Goal: Task Accomplishment & Management: Manage account settings

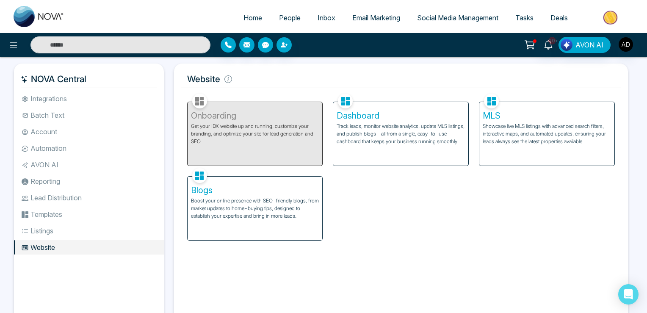
click at [238, 197] on p "Boost your online presence with SEO-friendly blogs, from market updates to home…" at bounding box center [255, 208] width 128 height 23
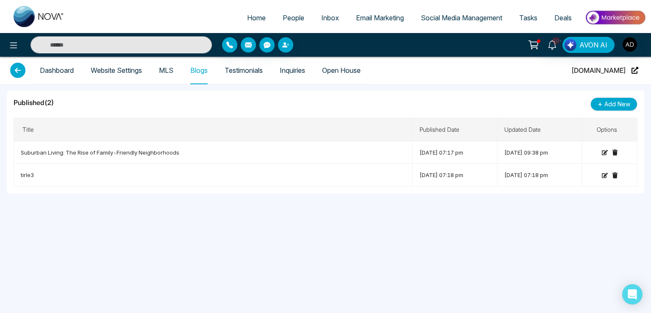
click at [106, 74] on link "Website Settings" at bounding box center [116, 70] width 51 height 7
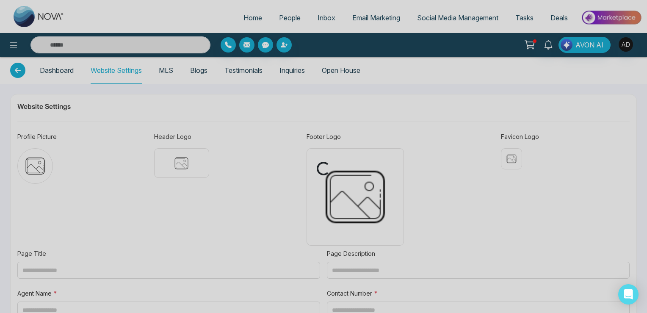
click at [52, 75] on div "Loading..." at bounding box center [323, 156] width 647 height 313
type input "**********"
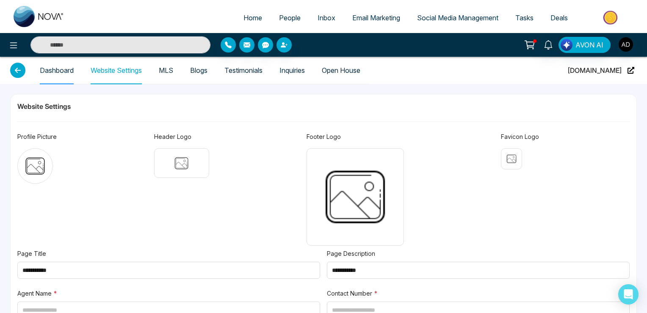
click at [52, 74] on link "Dashboard" at bounding box center [57, 70] width 34 height 7
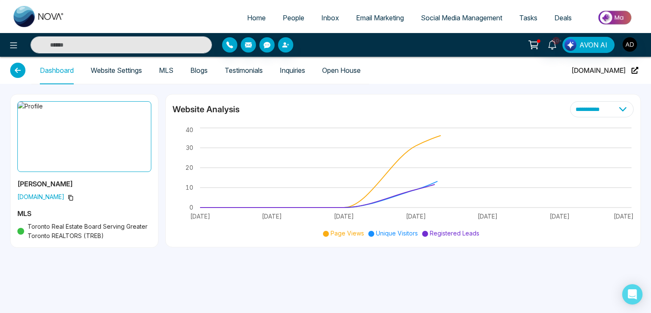
click at [621, 70] on span "[DOMAIN_NAME]" at bounding box center [598, 70] width 54 height 27
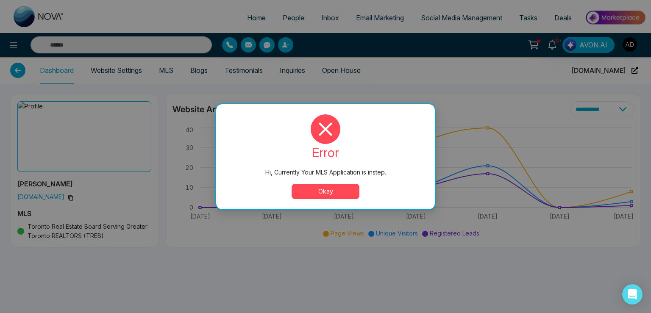
click at [323, 192] on button "Okay" at bounding box center [325, 191] width 68 height 15
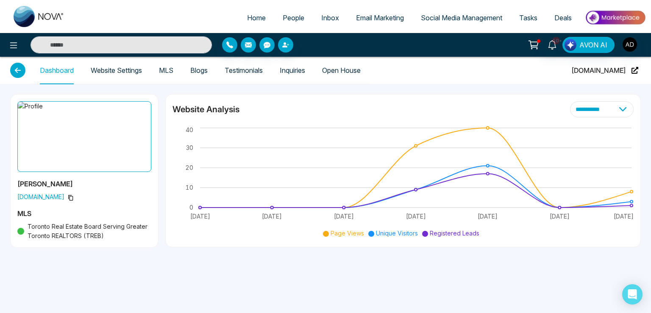
click at [610, 74] on span "[DOMAIN_NAME]" at bounding box center [598, 70] width 54 height 27
click at [68, 198] on icon at bounding box center [71, 198] width 6 height 6
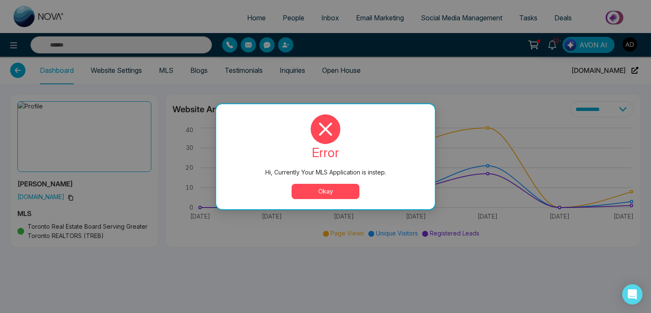
drag, startPoint x: 316, startPoint y: 192, endPoint x: 311, endPoint y: 192, distance: 5.9
click at [316, 192] on button "Okay" at bounding box center [325, 191] width 68 height 15
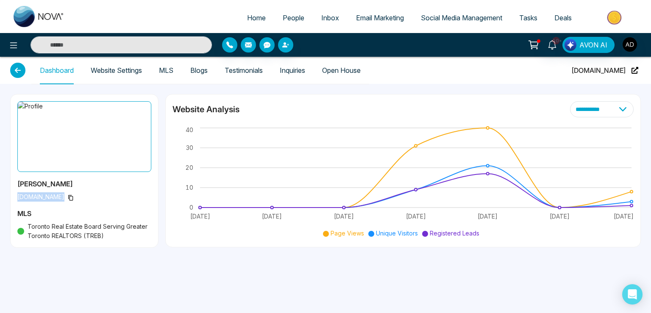
drag, startPoint x: 14, startPoint y: 196, endPoint x: 65, endPoint y: 203, distance: 51.3
click at [65, 203] on div "[PERSON_NAME][DOMAIN_NAME] MLS Toronto Real Estate Board Serving Greater Toront…" at bounding box center [84, 170] width 147 height 153
copy span "[DOMAIN_NAME]"
click at [635, 70] on icon at bounding box center [634, 70] width 7 height 7
click at [286, 15] on span "People" at bounding box center [294, 18] width 22 height 8
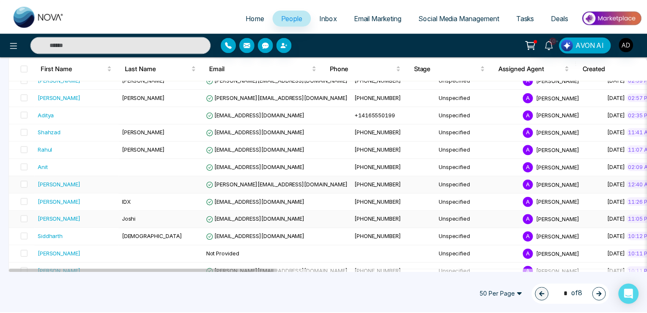
scroll to position [341, 0]
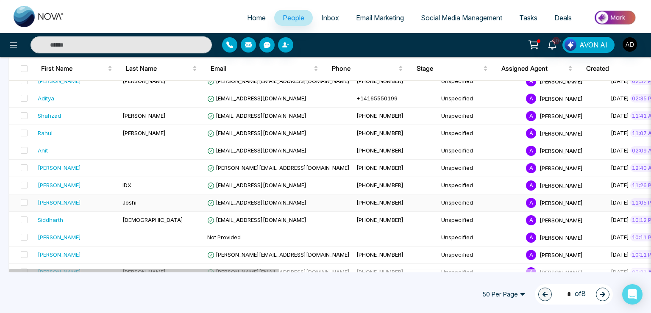
click at [255, 199] on span "[EMAIL_ADDRESS][DOMAIN_NAME]" at bounding box center [256, 202] width 99 height 7
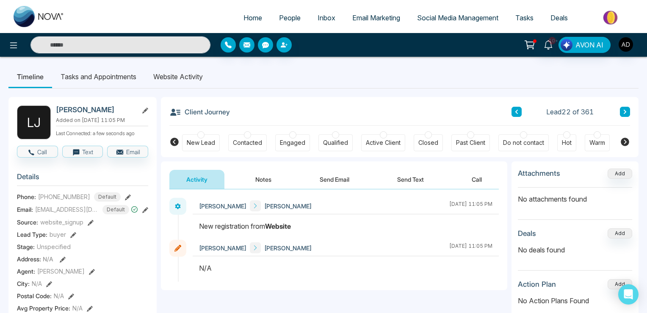
click at [144, 212] on icon at bounding box center [145, 210] width 6 height 6
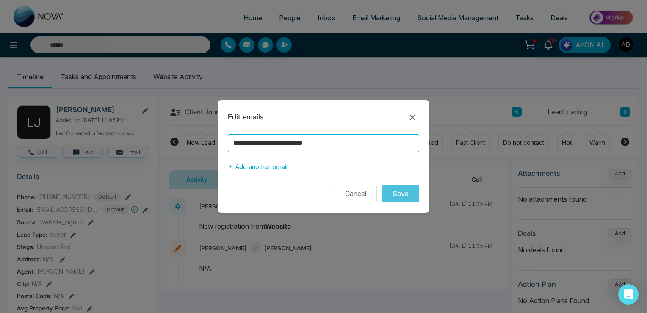
drag, startPoint x: 340, startPoint y: 141, endPoint x: 89, endPoint y: 141, distance: 251.2
click at [228, 141] on input "**********" at bounding box center [323, 143] width 191 height 18
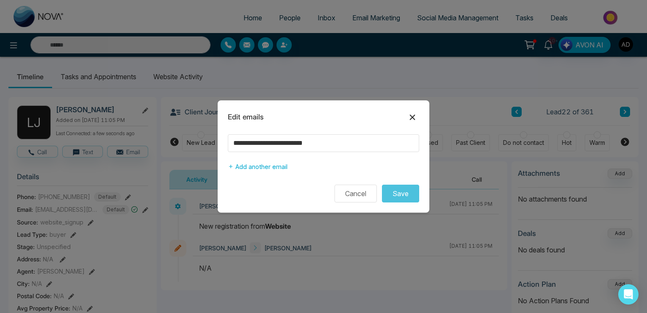
click at [411, 114] on icon at bounding box center [413, 117] width 10 height 10
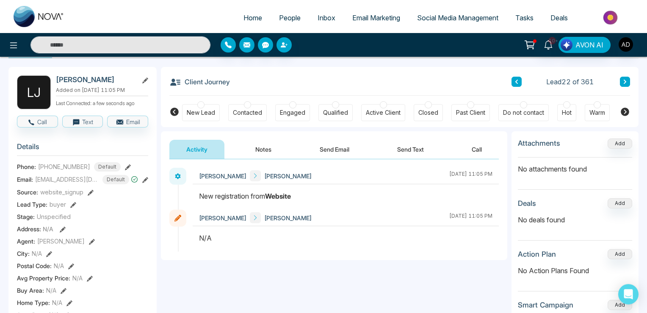
scroll to position [44, 0]
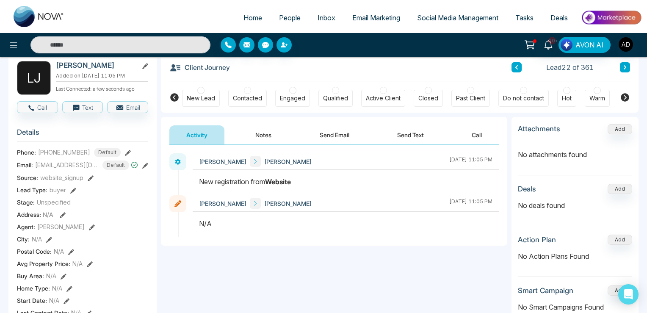
click at [268, 135] on button "Notes" at bounding box center [264, 134] width 50 height 19
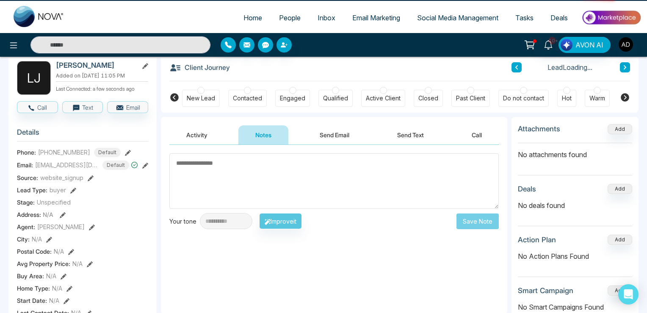
click at [202, 137] on button "Activity" at bounding box center [196, 134] width 55 height 19
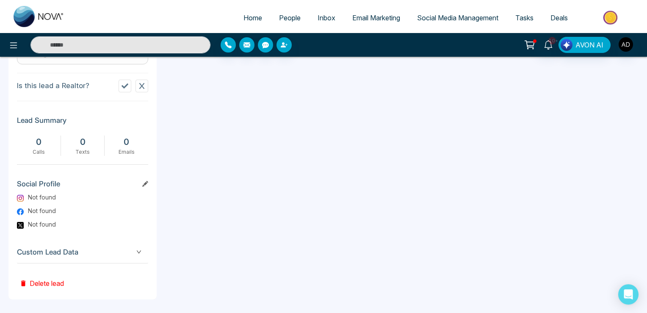
scroll to position [388, 0]
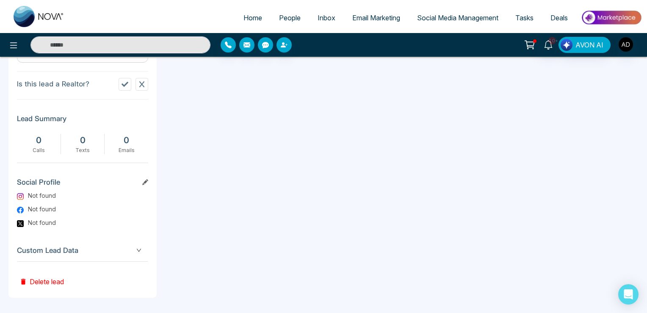
click at [42, 277] on button "Delete lead" at bounding box center [42, 276] width 50 height 28
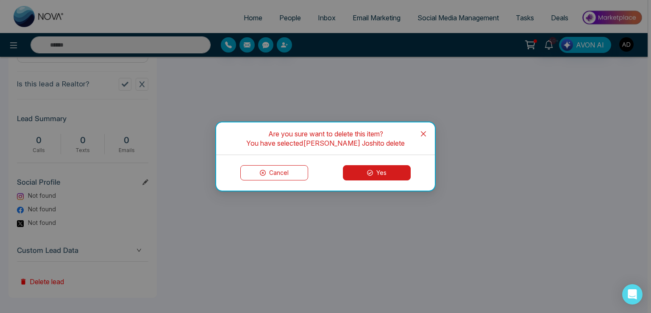
click at [354, 175] on button "Yes" at bounding box center [377, 172] width 68 height 15
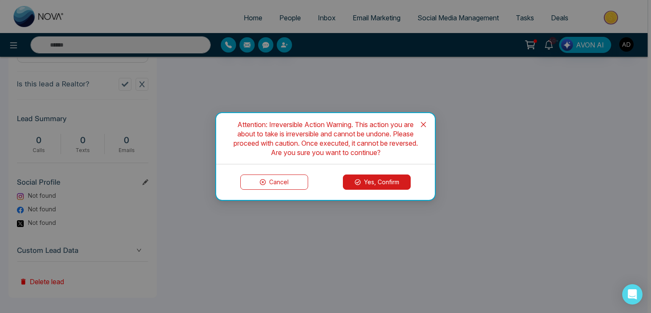
click at [381, 185] on button "Yes, Confirm" at bounding box center [377, 182] width 68 height 15
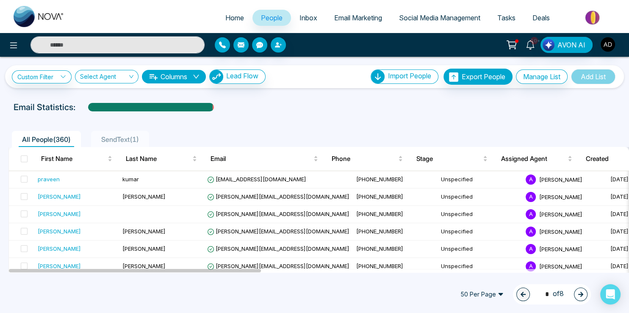
click at [227, 19] on span "Home" at bounding box center [234, 18] width 19 height 8
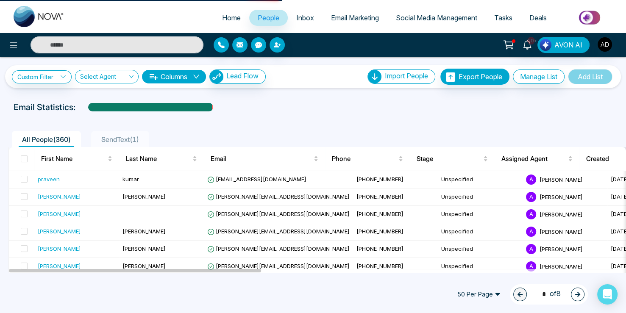
select select "*"
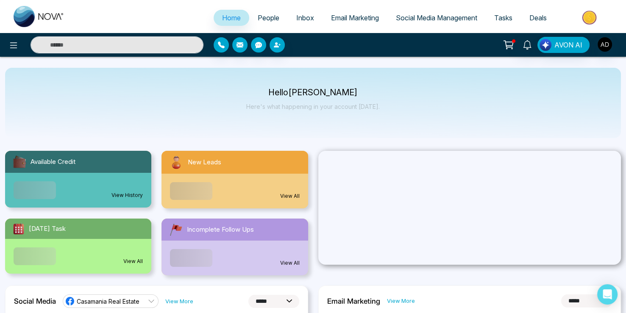
click at [258, 14] on span "People" at bounding box center [269, 18] width 22 height 8
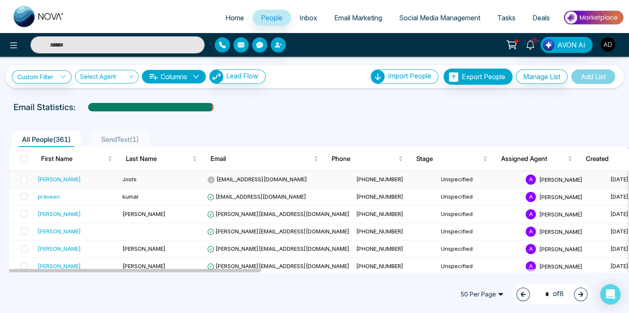
click at [236, 181] on span "[EMAIL_ADDRESS][DOMAIN_NAME]" at bounding box center [257, 179] width 100 height 7
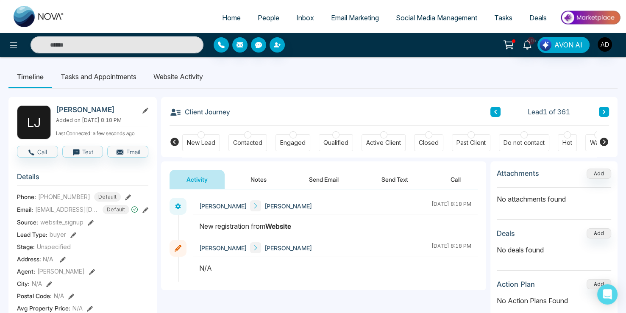
click at [225, 16] on span "Home" at bounding box center [231, 18] width 19 height 8
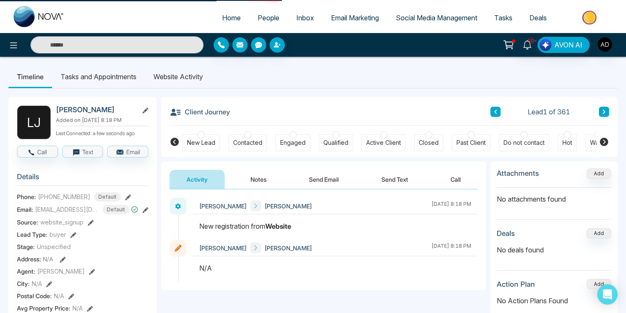
select select "*"
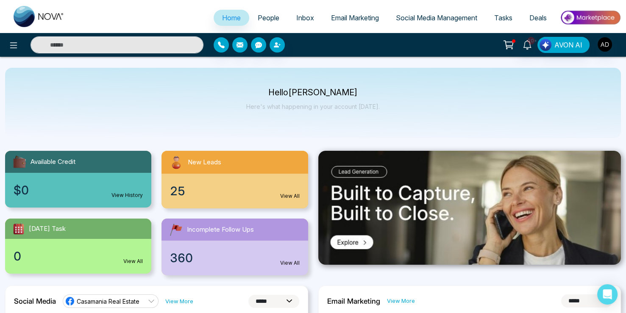
click at [264, 9] on ul "Home People Inbox Email Marketing Social Media Management Tasks Deals" at bounding box center [347, 18] width 548 height 23
click at [264, 20] on span "People" at bounding box center [269, 18] width 22 height 8
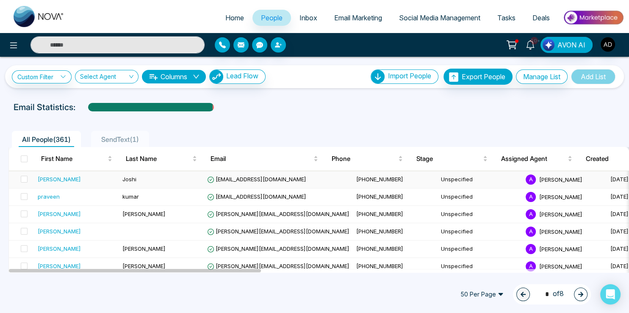
click at [267, 176] on span "[EMAIL_ADDRESS][DOMAIN_NAME]" at bounding box center [256, 179] width 99 height 7
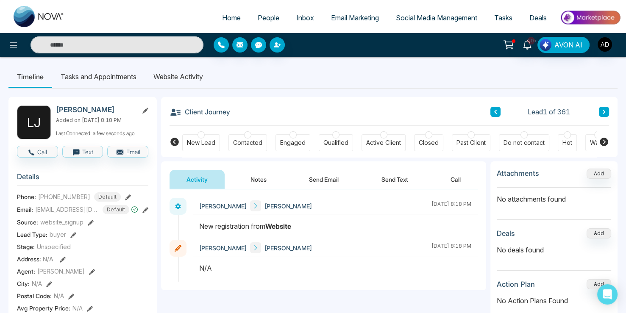
click at [118, 202] on div "Phone: [PHONE_NUMBER] Default" at bounding box center [82, 196] width 131 height 9
click at [125, 200] on icon at bounding box center [128, 197] width 6 height 6
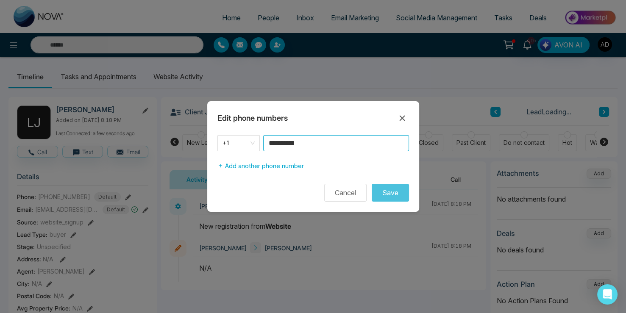
drag, startPoint x: 325, startPoint y: 139, endPoint x: 218, endPoint y: 141, distance: 106.4
click at [263, 141] on input "**********" at bounding box center [336, 143] width 146 height 16
type input "**********"
click at [380, 196] on button "Save" at bounding box center [390, 193] width 37 height 18
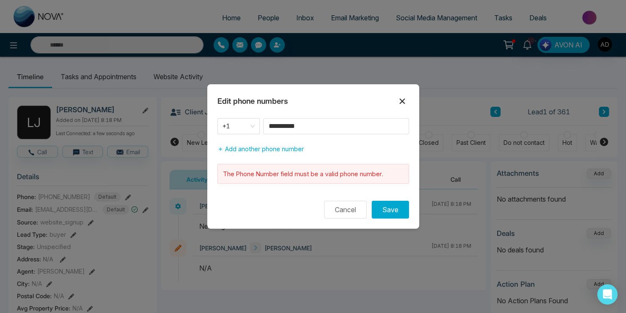
drag, startPoint x: 402, startPoint y: 100, endPoint x: 396, endPoint y: 99, distance: 6.4
click at [402, 100] on icon at bounding box center [402, 101] width 10 height 10
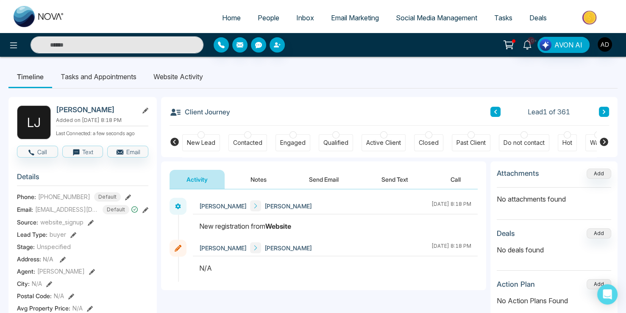
click at [89, 42] on input "text" at bounding box center [117, 44] width 173 height 17
click at [125, 200] on icon at bounding box center [128, 197] width 6 height 6
type input "*******"
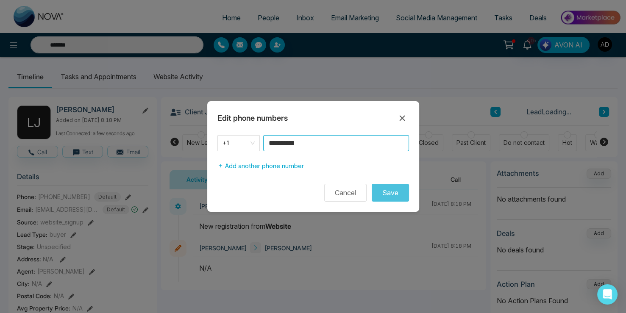
drag, startPoint x: 313, startPoint y: 144, endPoint x: 202, endPoint y: 139, distance: 111.5
click at [263, 139] on input "**********" at bounding box center [336, 143] width 146 height 16
type input "*******"
type input "**********"
click at [387, 202] on div "**********" at bounding box center [313, 156] width 212 height 111
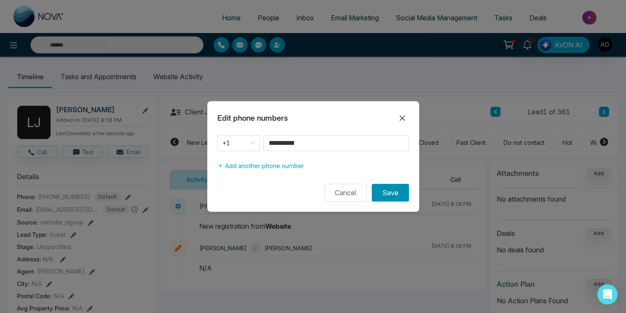
click at [387, 194] on button "Save" at bounding box center [390, 193] width 37 height 18
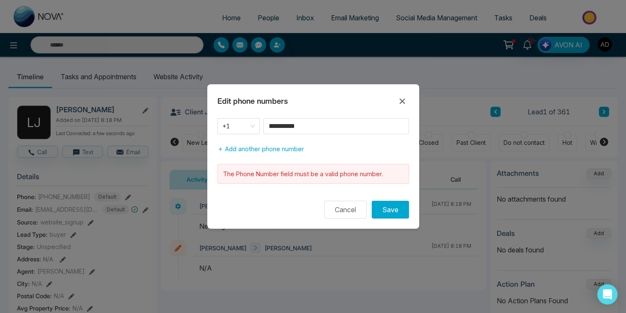
type input "*******"
click at [225, 122] on span "+1" at bounding box center [238, 126] width 32 height 12
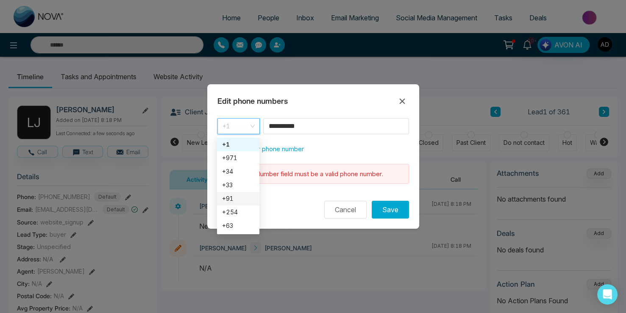
type input "*******"
click at [227, 194] on div "+91" at bounding box center [238, 198] width 32 height 9
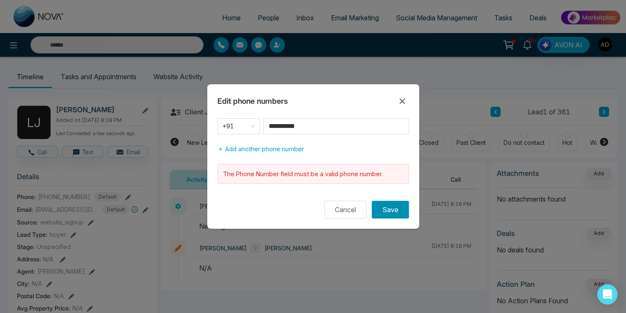
click at [387, 206] on button "Save" at bounding box center [390, 210] width 37 height 18
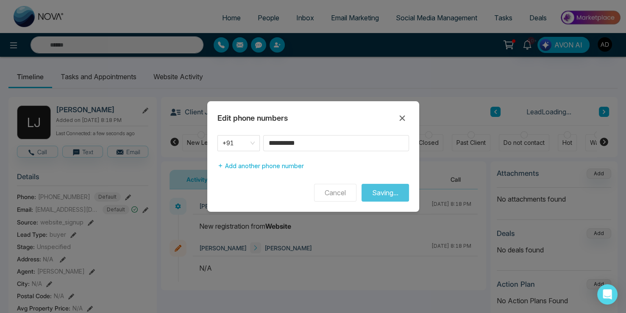
type input "*******"
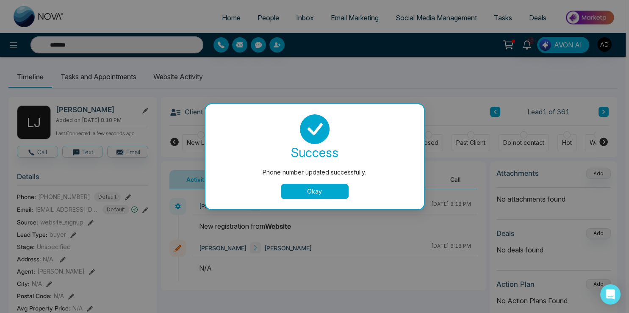
click at [316, 196] on button "Okay" at bounding box center [315, 191] width 68 height 15
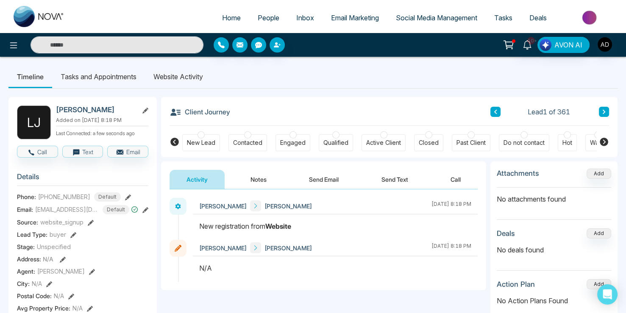
type input "*******"
click at [224, 22] on link "Home" at bounding box center [232, 18] width 36 height 16
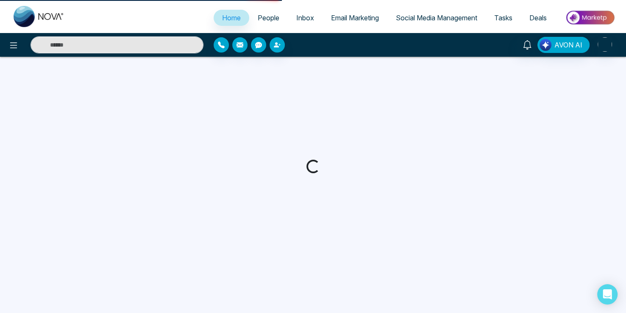
select select "*"
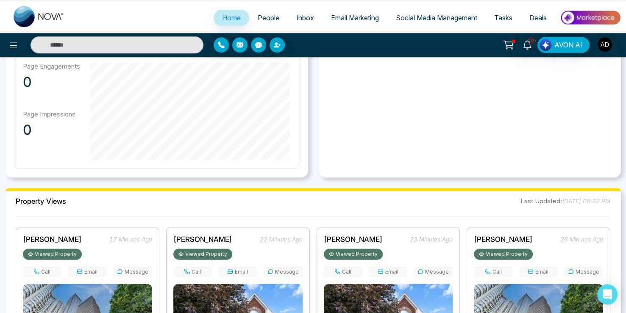
scroll to position [402, 0]
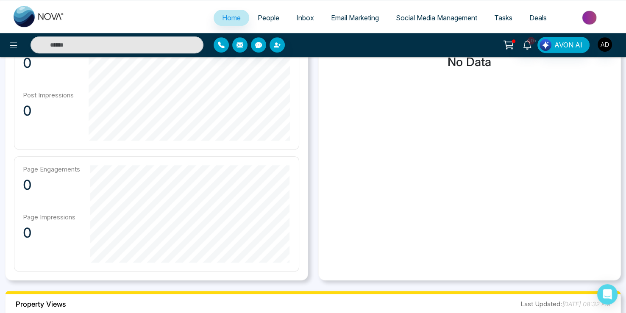
drag, startPoint x: 258, startPoint y: 12, endPoint x: 253, endPoint y: 23, distance: 11.6
click at [258, 12] on link "People" at bounding box center [268, 18] width 39 height 16
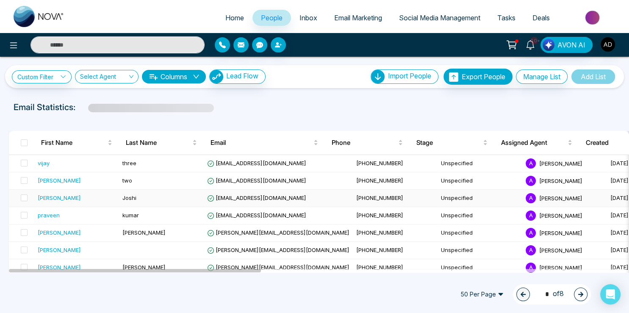
click at [225, 202] on td "[EMAIL_ADDRESS][DOMAIN_NAME]" at bounding box center [278, 198] width 149 height 17
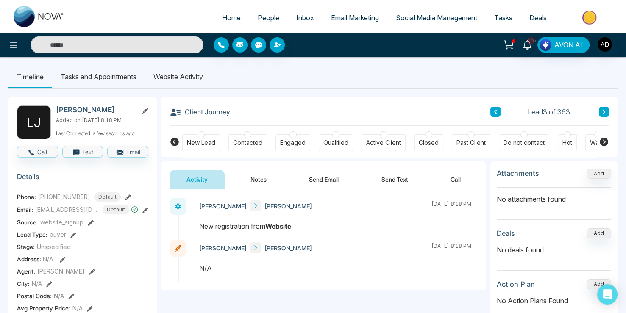
click at [178, 79] on li "Website Activity" at bounding box center [178, 76] width 67 height 23
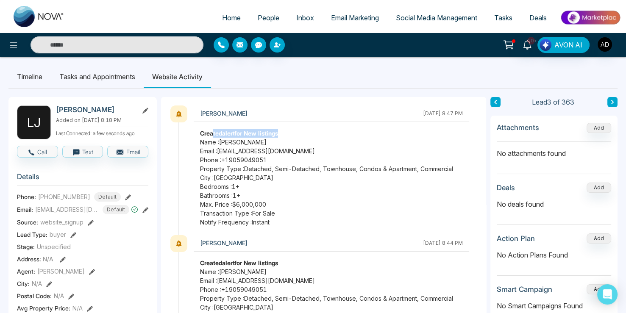
drag, startPoint x: 214, startPoint y: 135, endPoint x: 285, endPoint y: 133, distance: 70.4
click at [278, 133] on strong "Created alert for New listings" at bounding box center [239, 133] width 78 height 7
drag, startPoint x: 257, startPoint y: 223, endPoint x: 271, endPoint y: 226, distance: 14.6
click at [271, 226] on span "Notify Frequency : Instant" at bounding box center [331, 222] width 263 height 9
drag, startPoint x: 204, startPoint y: 179, endPoint x: 231, endPoint y: 177, distance: 27.2
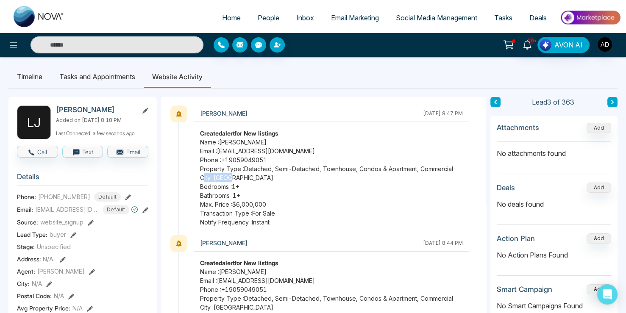
click at [231, 177] on span "City : [GEOGRAPHIC_DATA]" at bounding box center [331, 177] width 263 height 9
click at [198, 178] on div "Created alert for New listings Name : [PERSON_NAME] Email : [EMAIL_ADDRESS][DOM…" at bounding box center [331, 178] width 275 height 98
drag, startPoint x: 199, startPoint y: 177, endPoint x: 235, endPoint y: 179, distance: 36.0
click at [235, 179] on div "Created alert for New listings Name : [PERSON_NAME] Email : [EMAIL_ADDRESS][DOM…" at bounding box center [331, 178] width 275 height 98
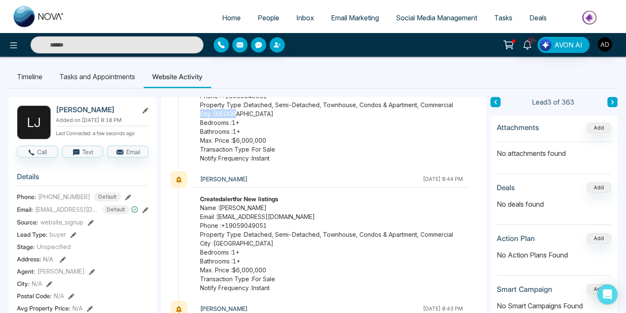
scroll to position [97, 0]
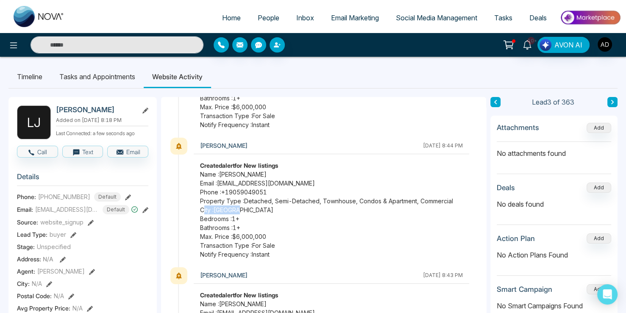
drag, startPoint x: 202, startPoint y: 213, endPoint x: 239, endPoint y: 212, distance: 36.9
click at [239, 212] on span "City : [GEOGRAPHIC_DATA]" at bounding box center [331, 209] width 263 height 9
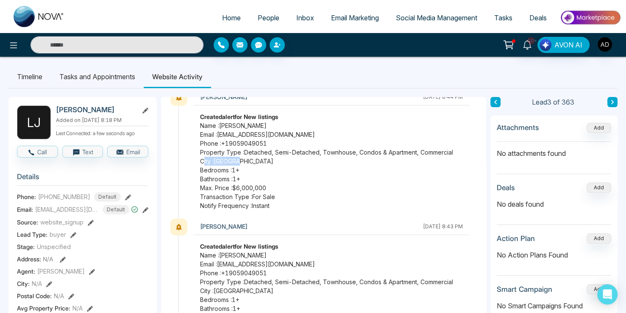
scroll to position [293, 0]
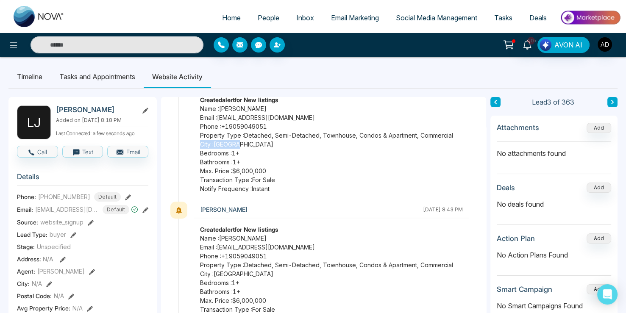
drag, startPoint x: 201, startPoint y: 144, endPoint x: 246, endPoint y: 143, distance: 45.3
click at [246, 143] on span "City : [GEOGRAPHIC_DATA]" at bounding box center [331, 144] width 263 height 9
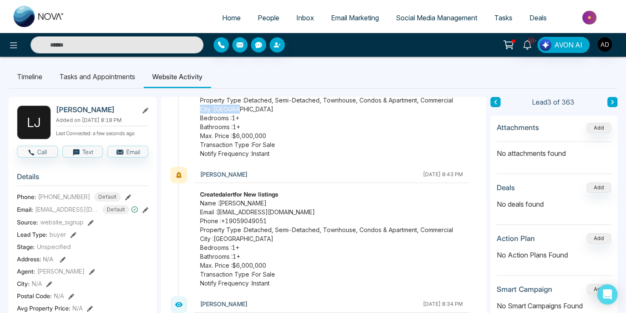
scroll to position [341, 0]
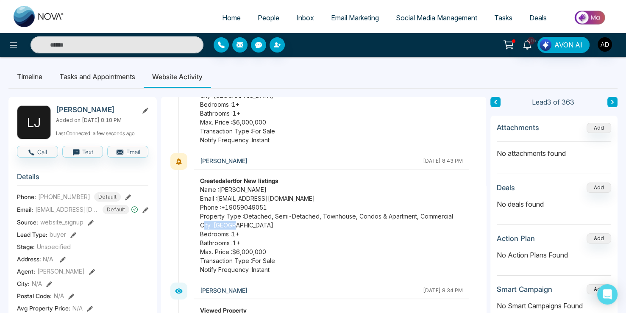
drag, startPoint x: 202, startPoint y: 225, endPoint x: 235, endPoint y: 225, distance: 32.6
click at [235, 225] on span "City : [GEOGRAPHIC_DATA]" at bounding box center [331, 225] width 263 height 9
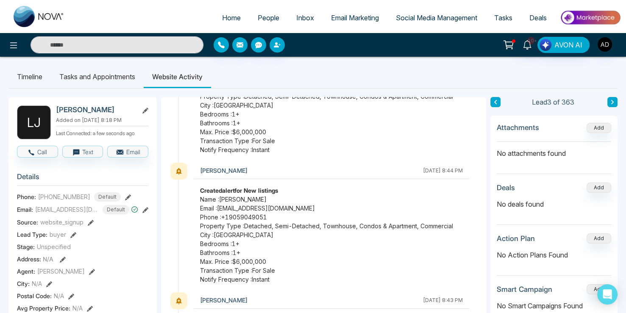
scroll to position [49, 0]
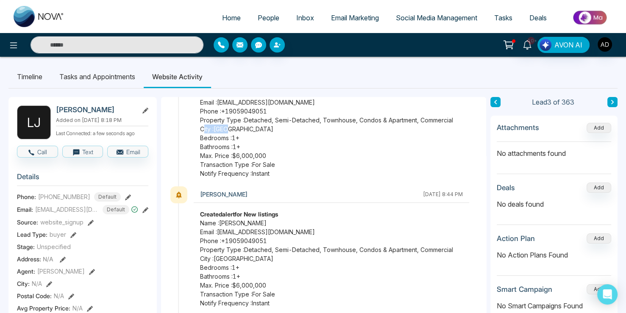
drag, startPoint x: 202, startPoint y: 130, endPoint x: 228, endPoint y: 125, distance: 25.9
click at [228, 125] on span "City : [GEOGRAPHIC_DATA]" at bounding box center [331, 129] width 263 height 9
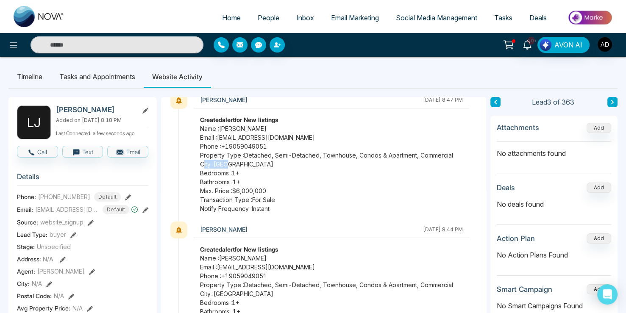
scroll to position [0, 0]
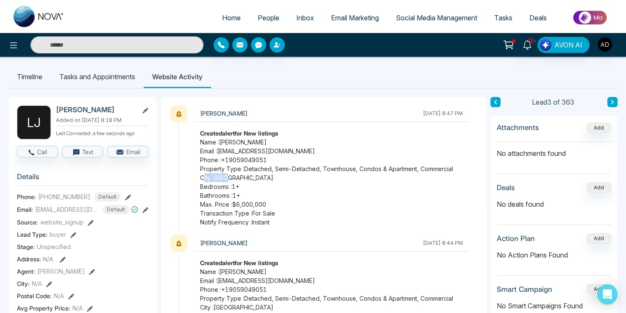
click at [223, 179] on span "City : [GEOGRAPHIC_DATA]" at bounding box center [331, 177] width 263 height 9
drag, startPoint x: 204, startPoint y: 179, endPoint x: 225, endPoint y: 178, distance: 21.2
click at [225, 178] on span "City : [GEOGRAPHIC_DATA]" at bounding box center [331, 177] width 263 height 9
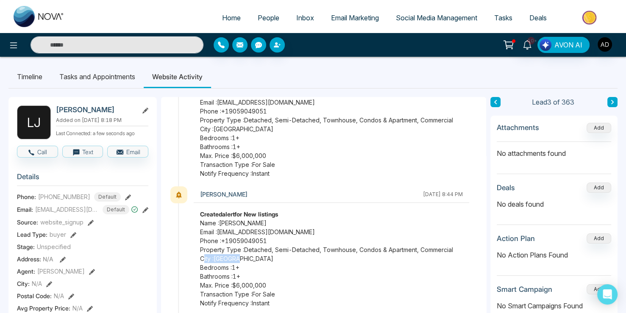
drag, startPoint x: 204, startPoint y: 260, endPoint x: 240, endPoint y: 262, distance: 35.6
click at [240, 262] on span "City : [GEOGRAPHIC_DATA]" at bounding box center [331, 258] width 263 height 9
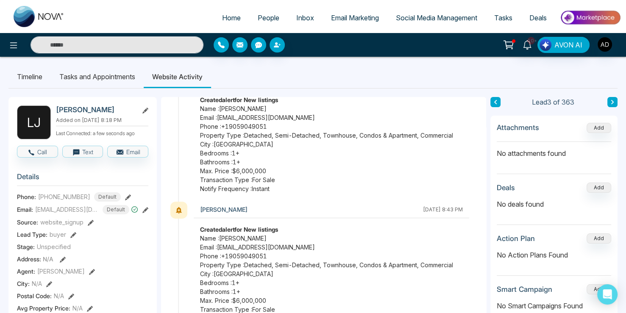
scroll to position [390, 0]
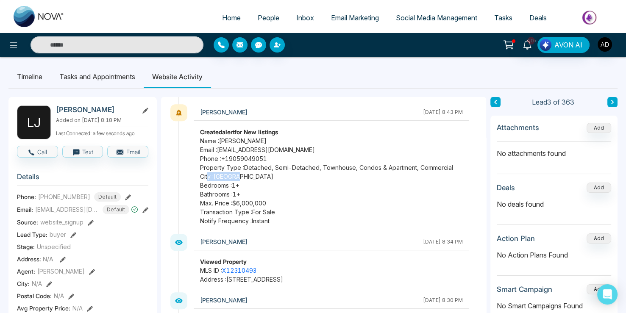
drag, startPoint x: 208, startPoint y: 175, endPoint x: 244, endPoint y: 176, distance: 35.6
click at [244, 176] on span "City : [GEOGRAPHIC_DATA]" at bounding box center [331, 176] width 263 height 9
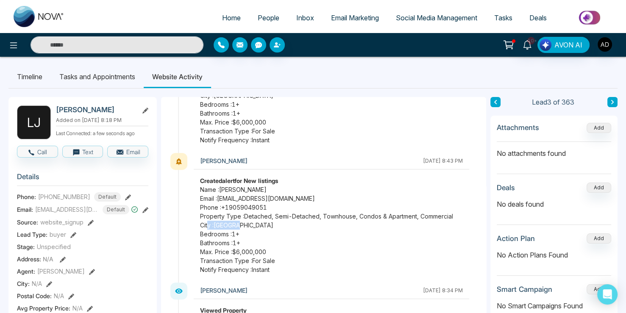
click at [220, 222] on span "City : [GEOGRAPHIC_DATA]" at bounding box center [331, 225] width 263 height 9
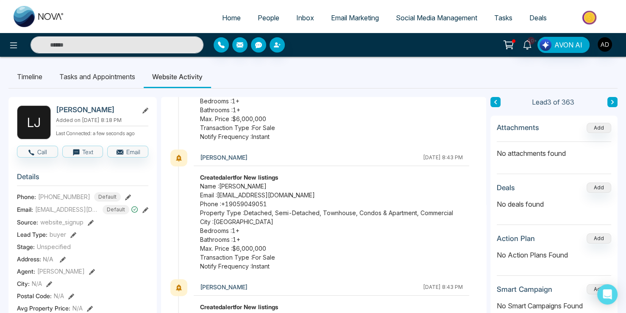
scroll to position [195, 0]
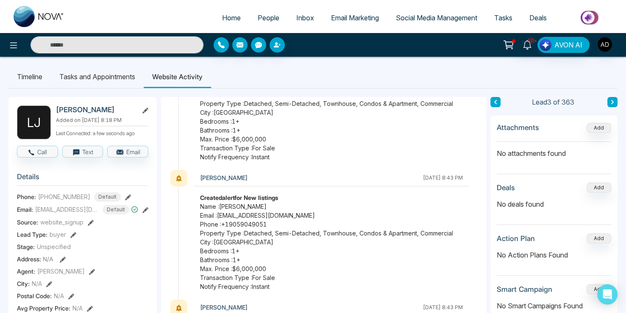
click at [225, 238] on span "City : [GEOGRAPHIC_DATA]" at bounding box center [331, 242] width 263 height 9
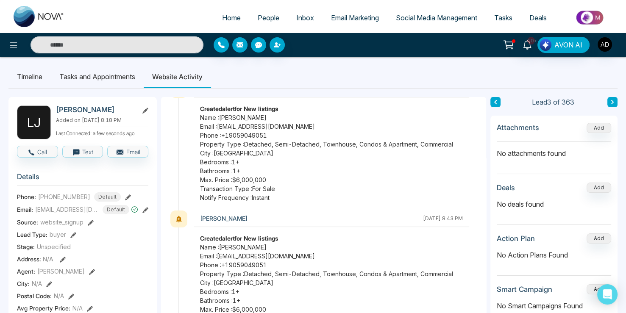
scroll to position [97, 0]
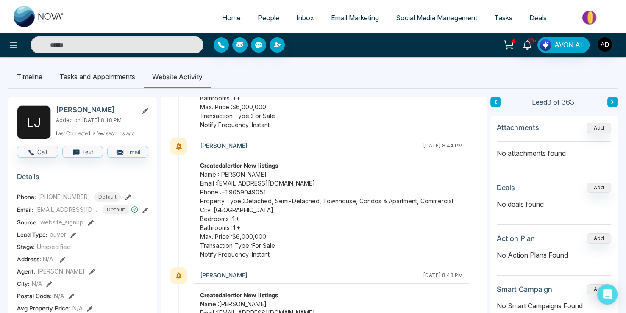
click at [230, 213] on span "City : [GEOGRAPHIC_DATA]" at bounding box center [331, 209] width 263 height 9
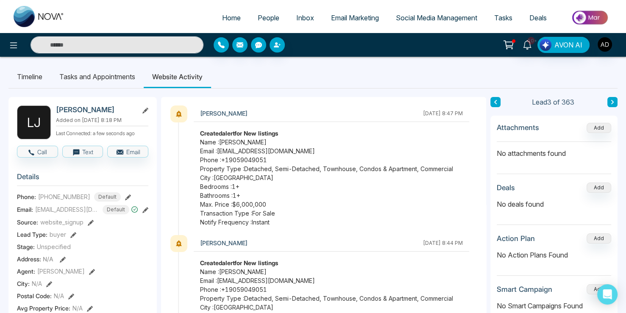
click at [229, 184] on span "Bedrooms : 1 +" at bounding box center [331, 186] width 263 height 9
click at [228, 178] on span "City : [GEOGRAPHIC_DATA]" at bounding box center [331, 177] width 263 height 9
drag, startPoint x: 202, startPoint y: 178, endPoint x: 240, endPoint y: 175, distance: 37.4
click at [240, 175] on span "City : [GEOGRAPHIC_DATA]" at bounding box center [331, 177] width 263 height 9
click at [187, 130] on div "[PERSON_NAME] [DATE] 8:47 PM Created alert for New listings Name : [PERSON_NAME…" at bounding box center [328, 170] width 300 height 130
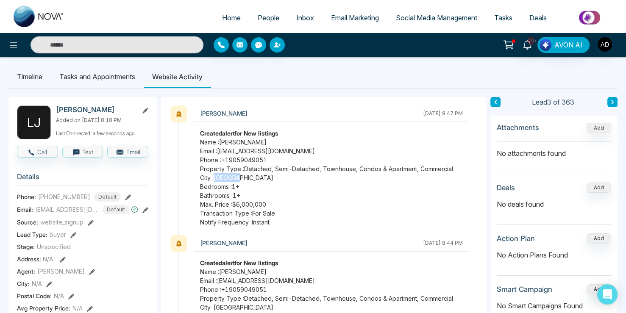
drag, startPoint x: 216, startPoint y: 175, endPoint x: 243, endPoint y: 178, distance: 27.4
click at [243, 178] on span "City : [GEOGRAPHIC_DATA]" at bounding box center [331, 177] width 263 height 9
click at [235, 179] on span "City : [GEOGRAPHIC_DATA]" at bounding box center [331, 177] width 263 height 9
click at [340, 76] on ul "Timeline Tasks and Appointments Website Activity" at bounding box center [312, 76] width 609 height 23
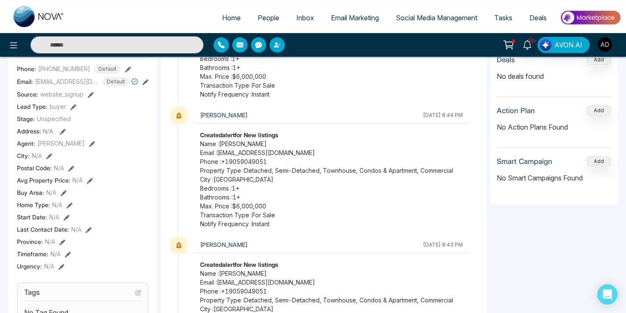
scroll to position [125, 0]
